Goal: Information Seeking & Learning: Find specific fact

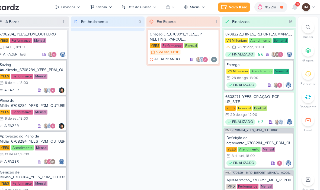
click at [302, 28] on div at bounding box center [308, 26] width 12 height 12
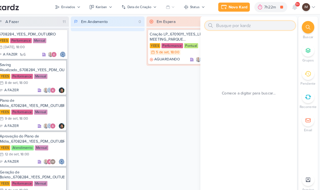
click at [256, 22] on input "text" at bounding box center [253, 24] width 86 height 9
click at [241, 25] on input "text" at bounding box center [253, 24] width 86 height 9
paste input "7408061_MPD_FLORÁ_CRIAÇÃO_PEÇAS_EVOLUÇÃO_DE_OBRA_V2"
type input "7408061_MPD_FLORÁ_CRIAÇÃO_PEÇAS_EVOLUÇÃO_DE_OBRA_V2"
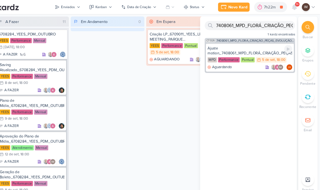
click at [247, 47] on div "Ajuste motion_7408061_MPD_FLORÁ_CRIAÇÃO_PEÇAS_EVOLUÇÃO_DE_OBRA_V2" at bounding box center [252, 49] width 81 height 10
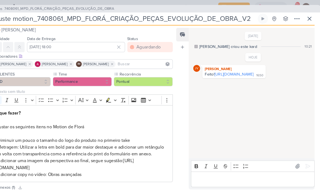
click at [304, 21] on button at bounding box center [309, 18] width 10 height 10
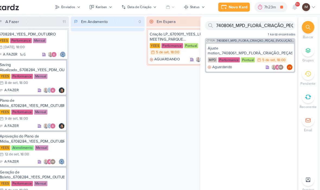
click at [190, 83] on div "Em Espera 1 Criação LP_6709011_YEES_LP MEETING_PARQUE [GEOGRAPHIC_DATA] [GEOGRA…" at bounding box center [189, 102] width 70 height 172
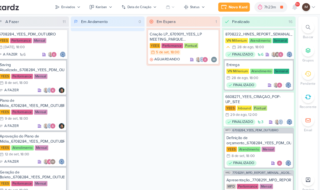
click at [73, 8] on div "Enviados" at bounding box center [79, 6] width 13 height 5
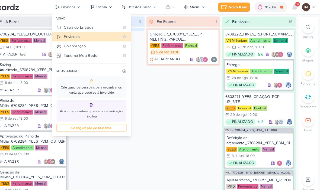
click at [195, 84] on div "Em Espera 1 Criação LP_6709011_YEES_LP MEETING_PARQUE [GEOGRAPHIC_DATA] [GEOGRA…" at bounding box center [189, 102] width 70 height 172
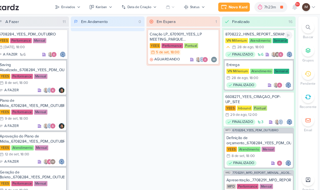
click at [253, 33] on div "8708222_HINES_REPORT_SEMANAL_28.08" at bounding box center [261, 32] width 64 height 5
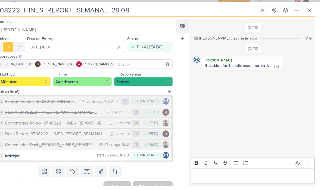
click at [306, 11] on icon at bounding box center [309, 13] width 7 height 7
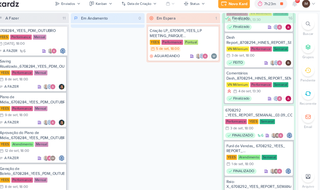
scroll to position [479, 0]
click at [252, 43] on div "Dash Report_8708294_HINES_REPORT_SEMANAL_04.09" at bounding box center [261, 42] width 62 height 10
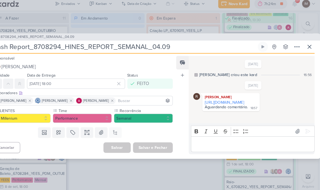
click at [218, 99] on link "[URL][DOMAIN_NAME]" at bounding box center [228, 101] width 37 height 5
click at [216, 99] on link "[URL][DOMAIN_NAME]" at bounding box center [228, 101] width 37 height 5
